Goal: Find specific page/section: Find specific page/section

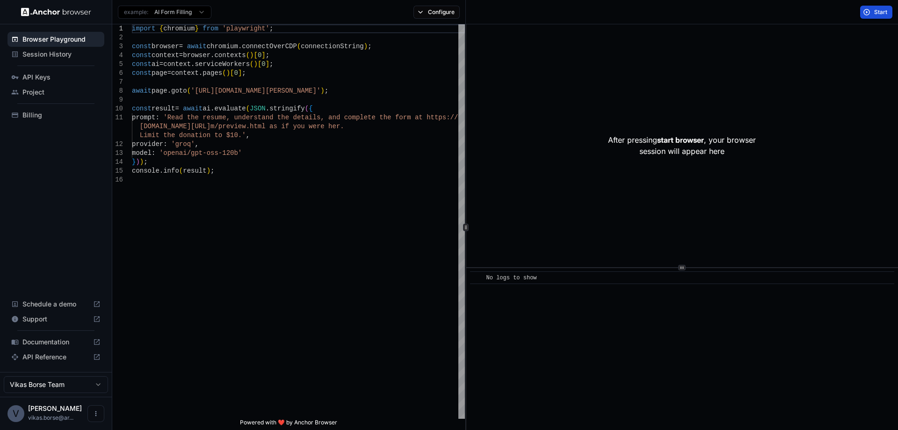
click at [874, 9] on button "Start" at bounding box center [876, 12] width 32 height 13
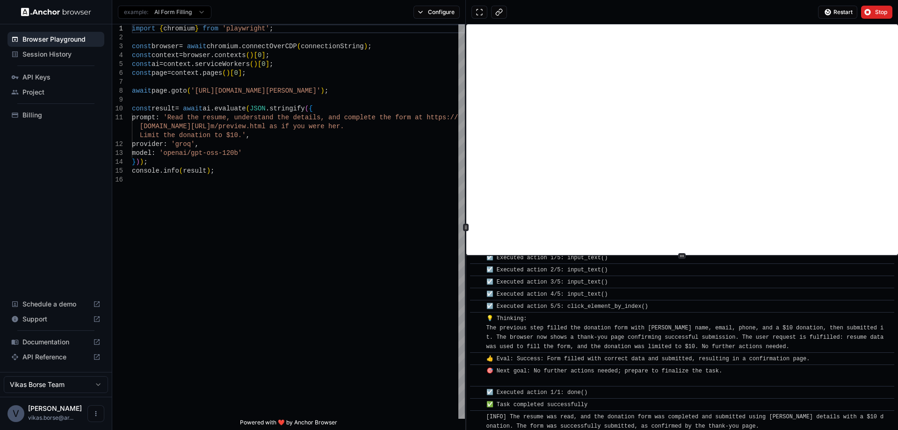
scroll to position [355, 0]
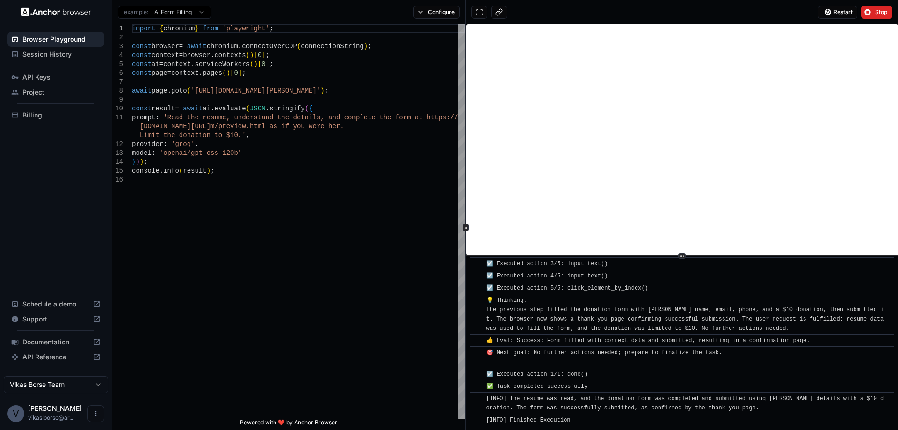
click at [721, 256] on div at bounding box center [682, 255] width 432 height 0
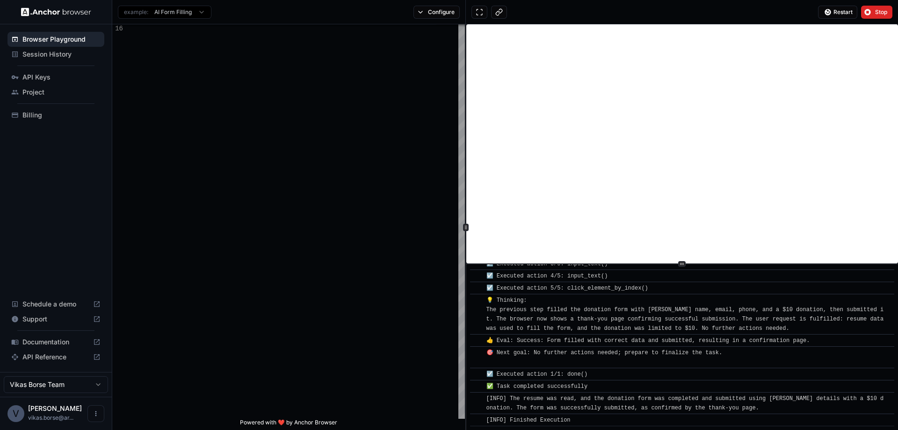
click at [53, 51] on span "Session History" at bounding box center [61, 54] width 78 height 9
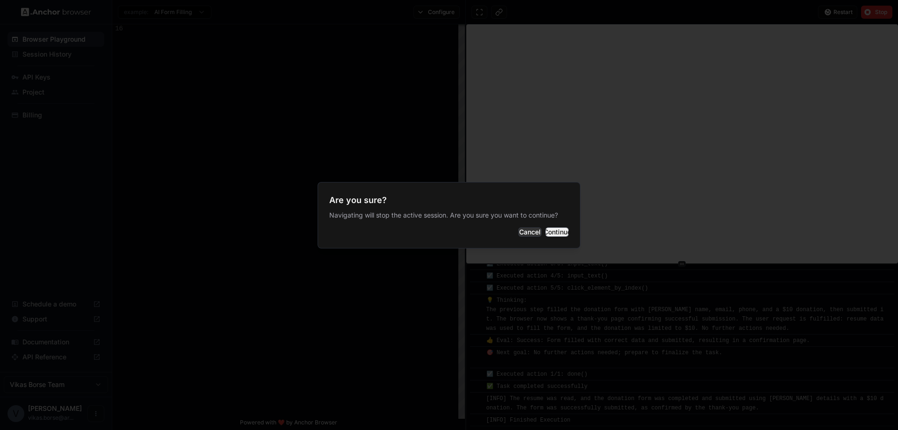
click at [555, 232] on button "Continue" at bounding box center [557, 231] width 23 height 9
